Goal: Task Accomplishment & Management: Manage account settings

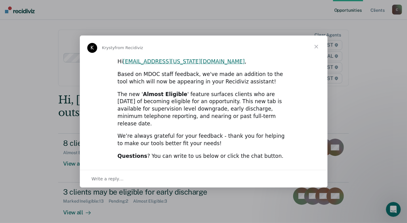
click at [318, 49] on span "Close" at bounding box center [316, 47] width 22 height 22
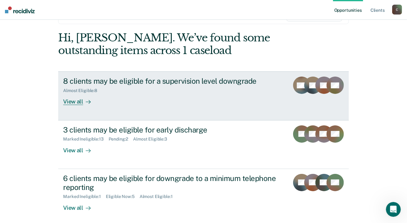
scroll to position [65, 0]
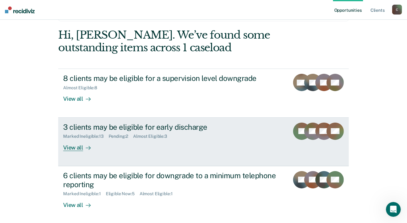
click at [76, 144] on div "View all" at bounding box center [80, 145] width 35 height 12
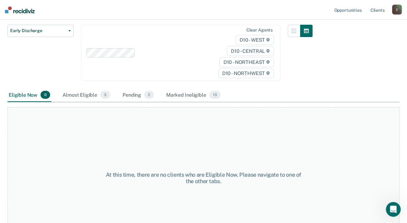
scroll to position [93, 0]
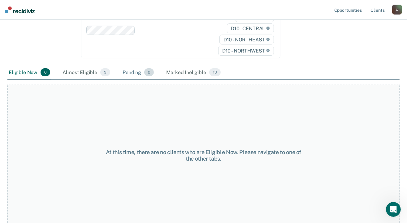
click at [147, 73] on span "2" at bounding box center [149, 72] width 10 height 8
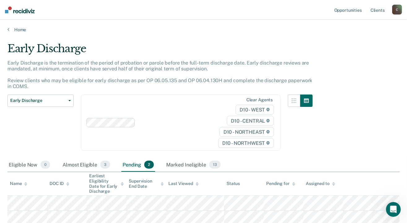
scroll to position [0, 0]
click at [17, 28] on link "Home" at bounding box center [203, 30] width 392 height 6
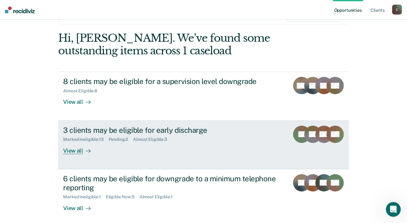
scroll to position [93, 0]
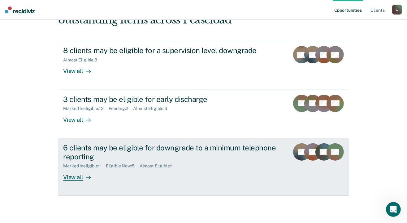
click at [79, 178] on div "View all" at bounding box center [80, 175] width 35 height 12
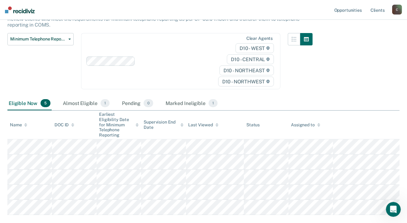
scroll to position [93, 0]
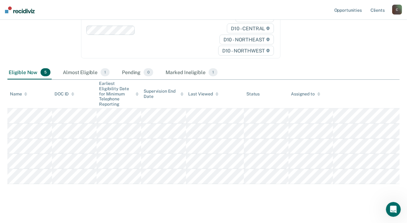
click at [393, 10] on div "C" at bounding box center [397, 10] width 10 height 10
click at [360, 42] on link "Log Out" at bounding box center [372, 40] width 50 height 5
